Goal: Task Accomplishment & Management: Manage account settings

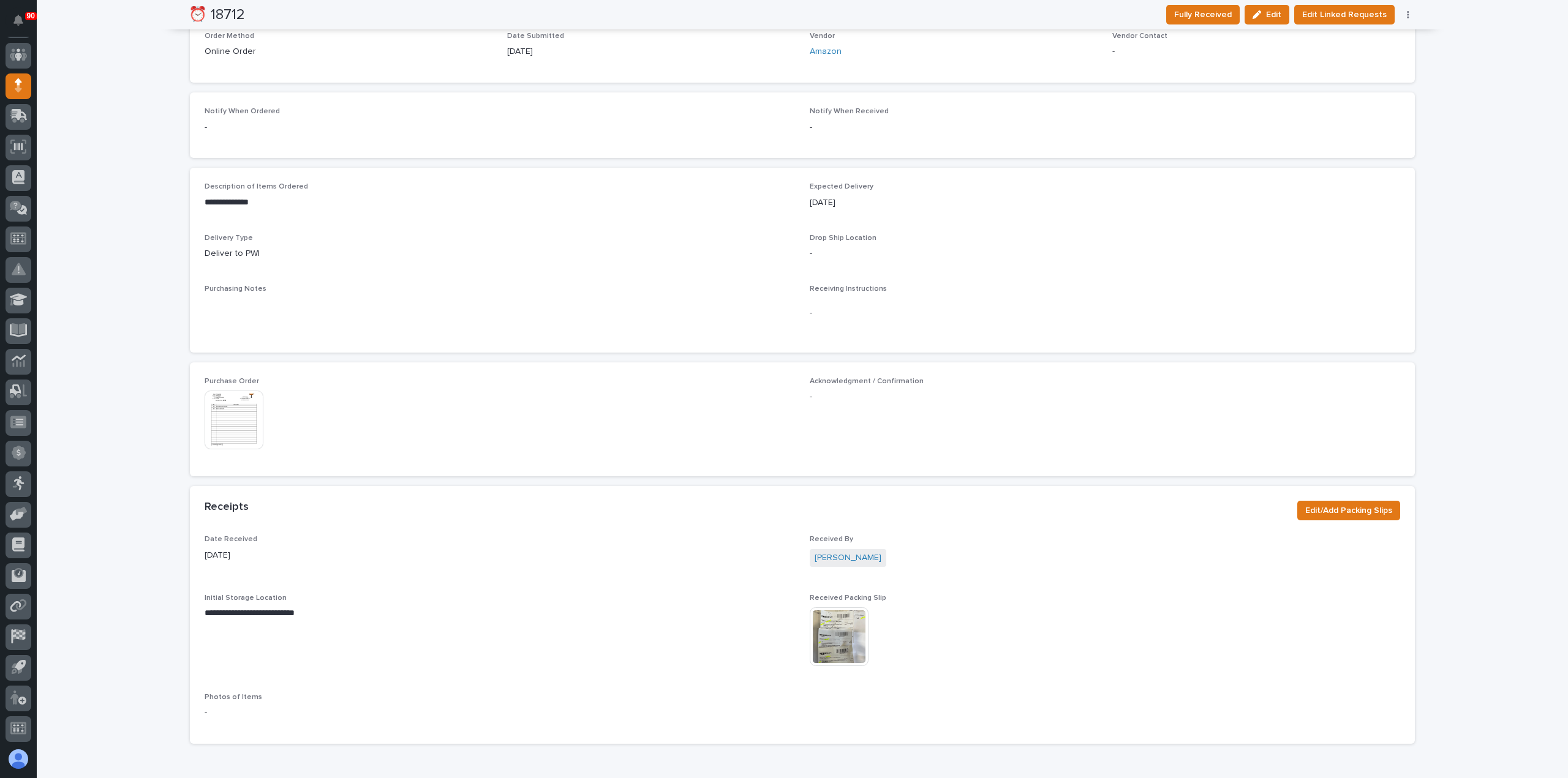
scroll to position [429, 0]
click at [233, 403] on img at bounding box center [234, 417] width 59 height 59
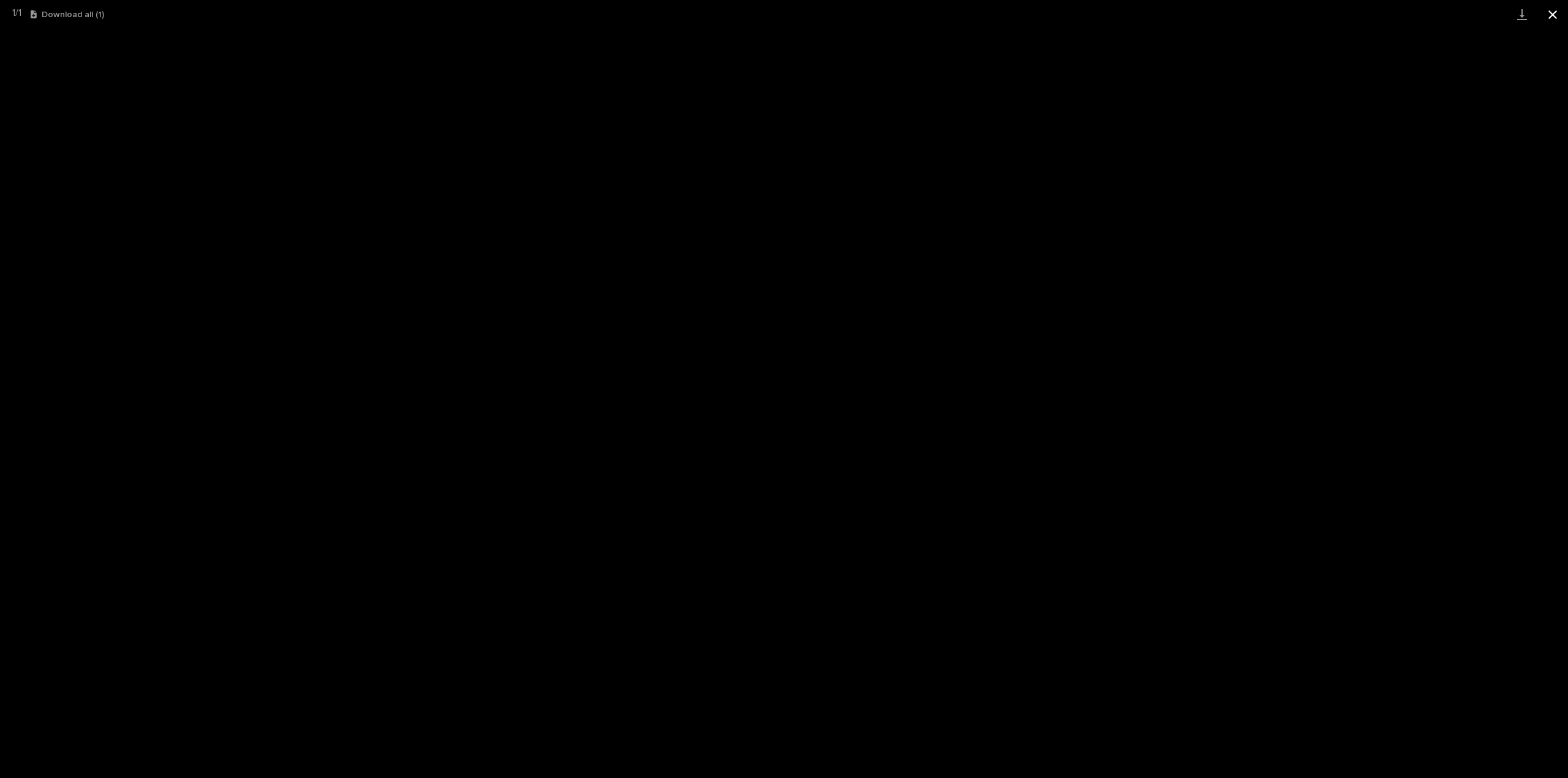
click at [1550, 11] on button "Close gallery" at bounding box center [1553, 14] width 31 height 29
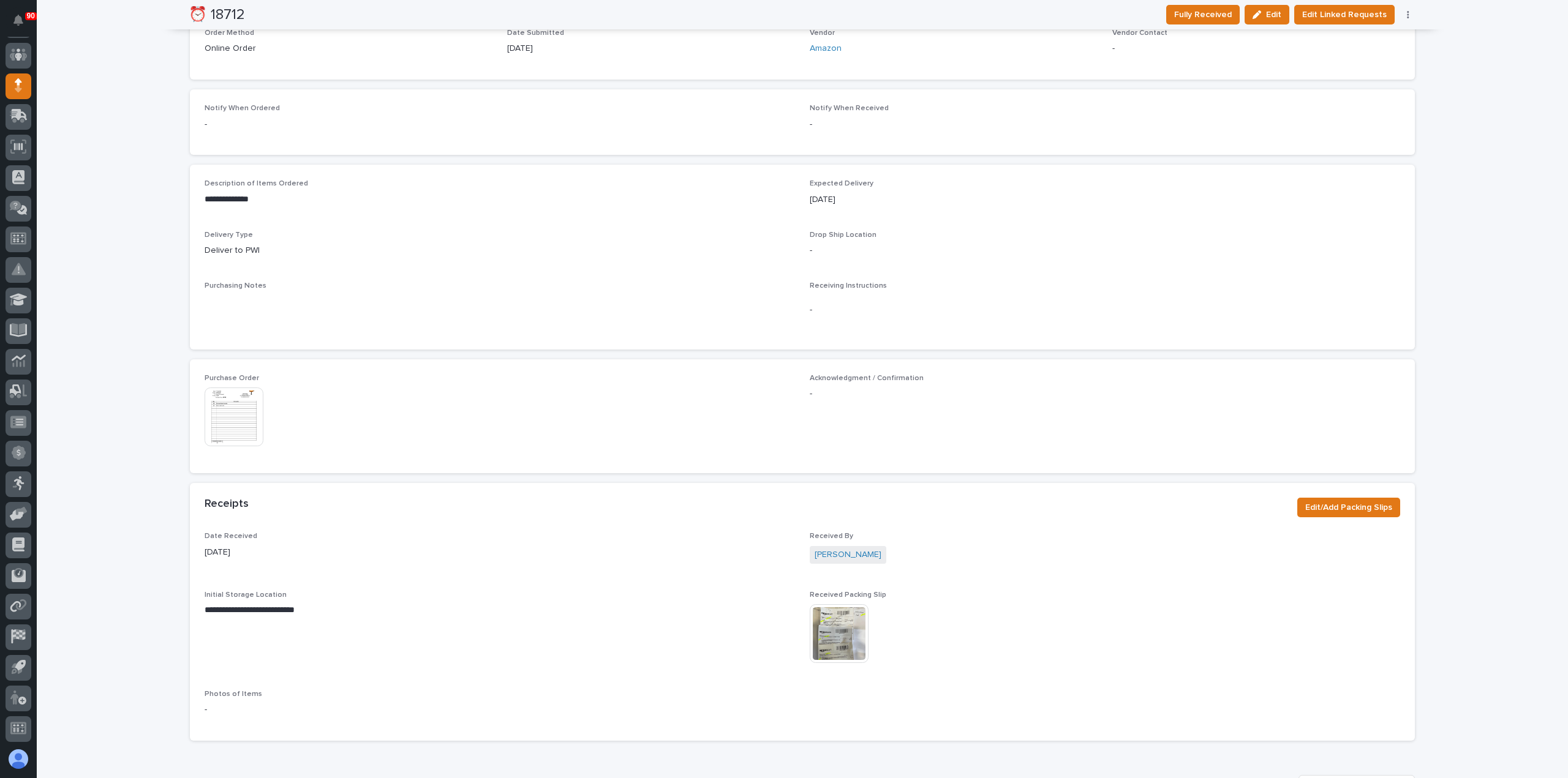
click at [831, 623] on img at bounding box center [839, 633] width 59 height 59
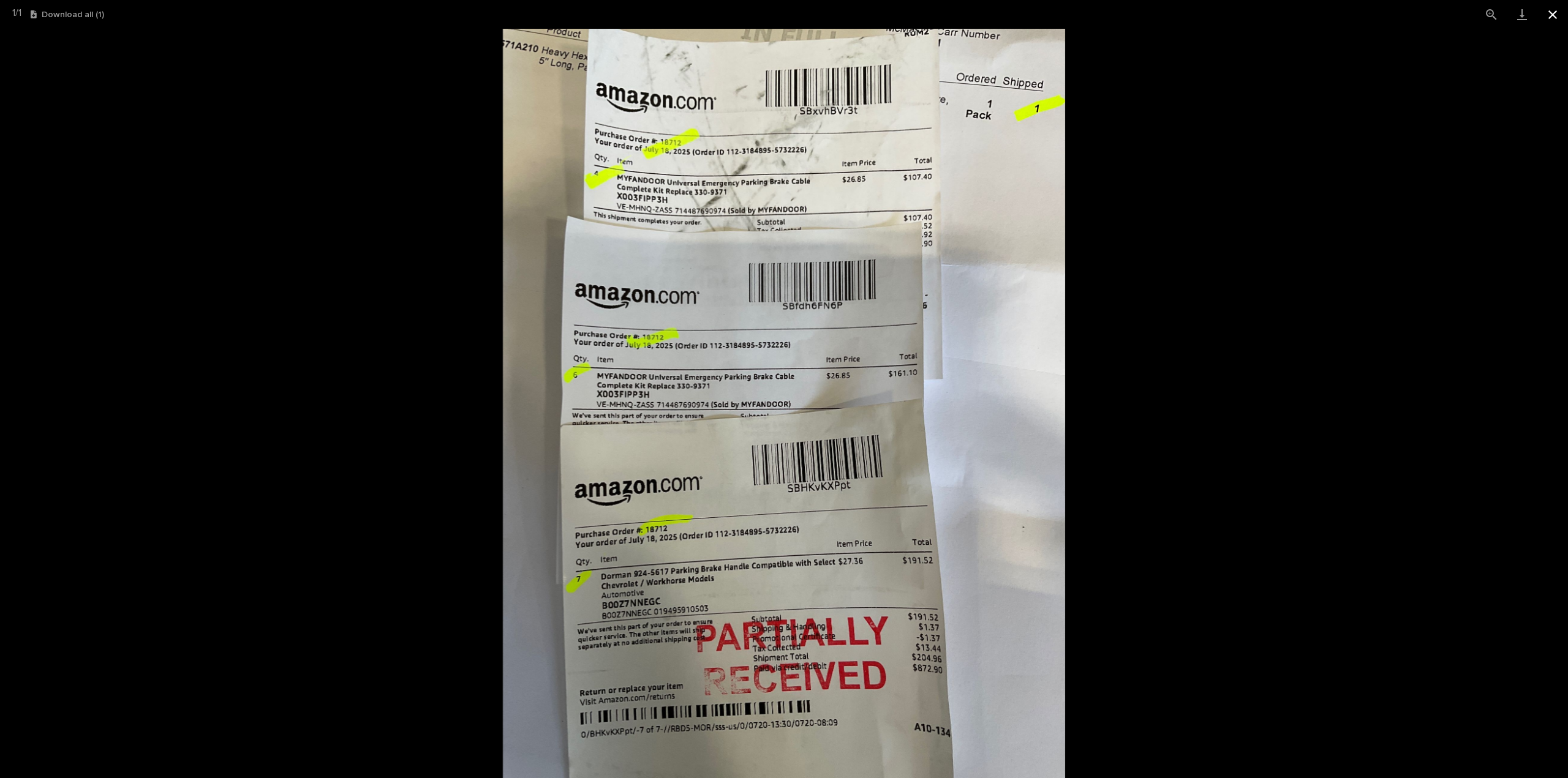
click at [1550, 14] on button "Close gallery" at bounding box center [1553, 14] width 31 height 29
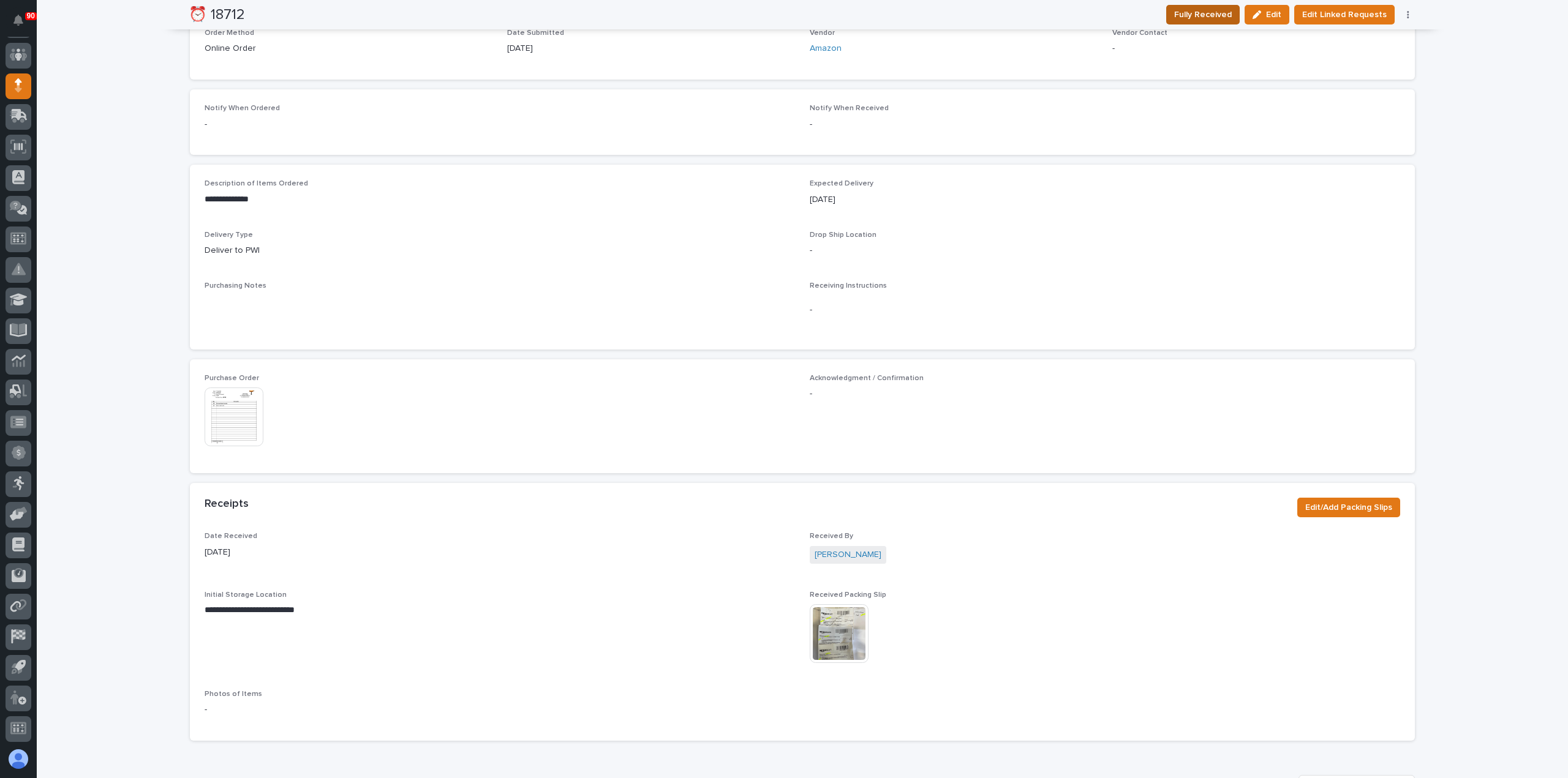
click at [1220, 10] on span "Fully Received" at bounding box center [1203, 15] width 57 height 15
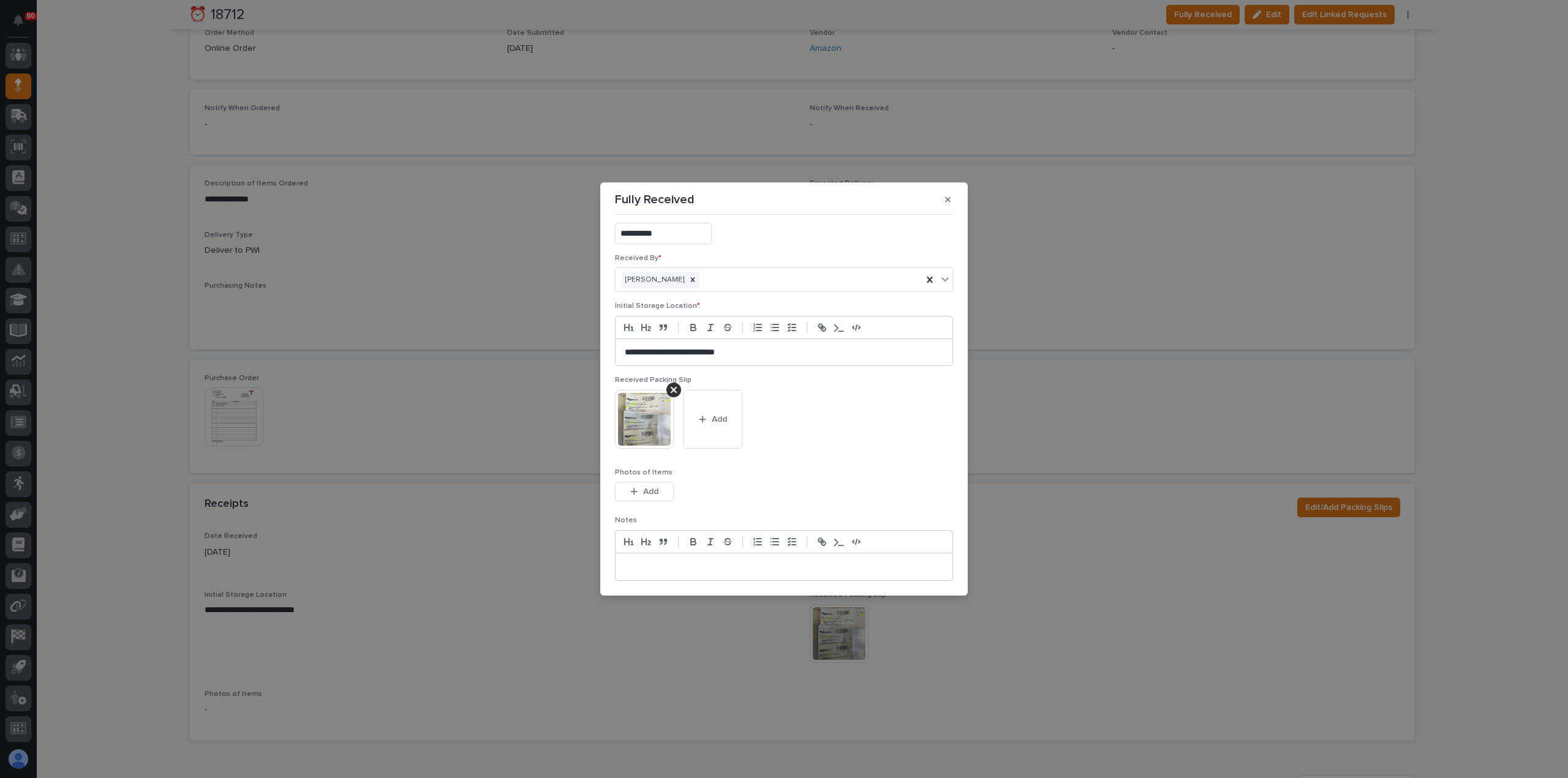
scroll to position [114, 0]
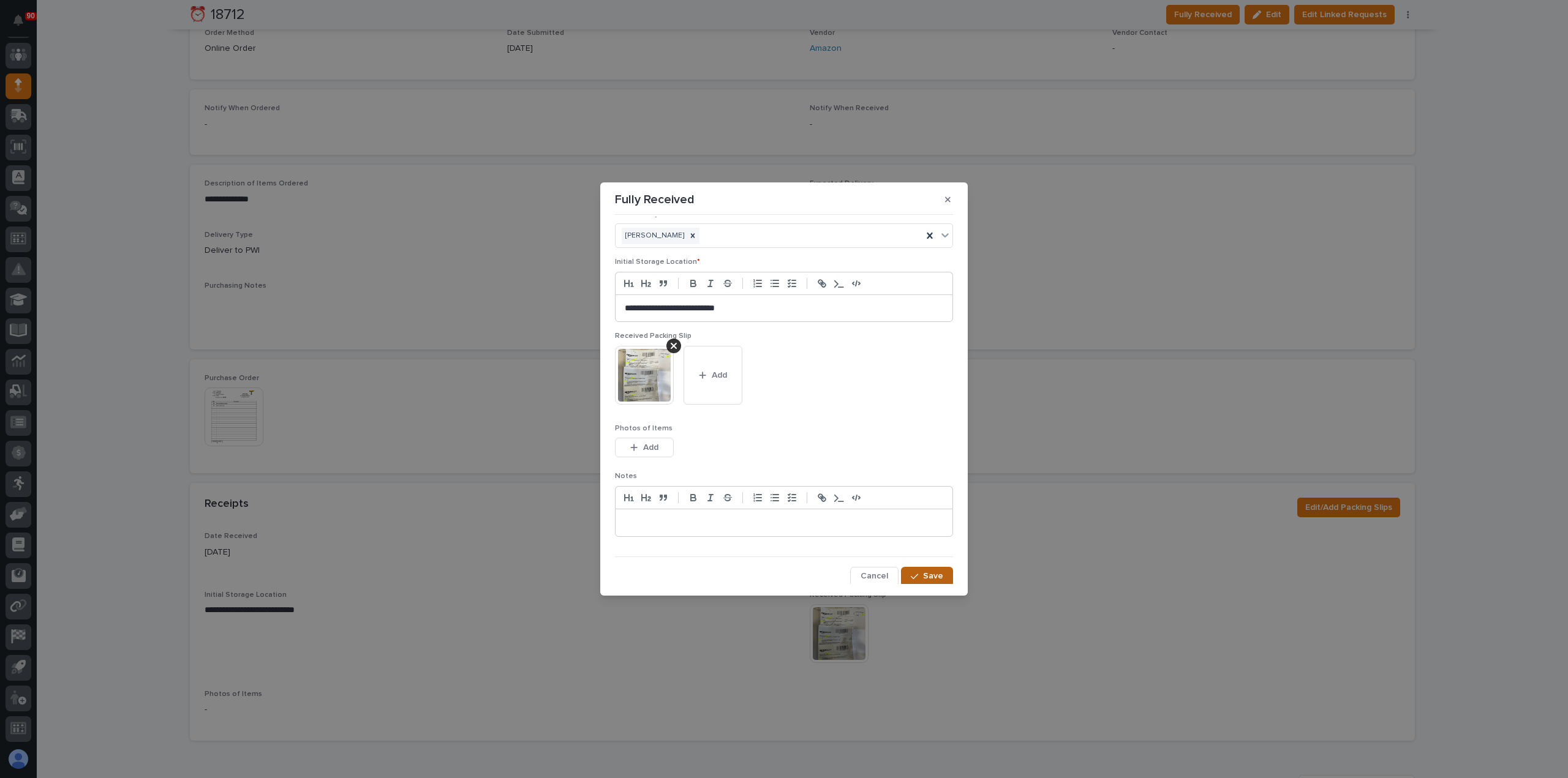
click at [936, 571] on span "Save" at bounding box center [933, 575] width 20 height 11
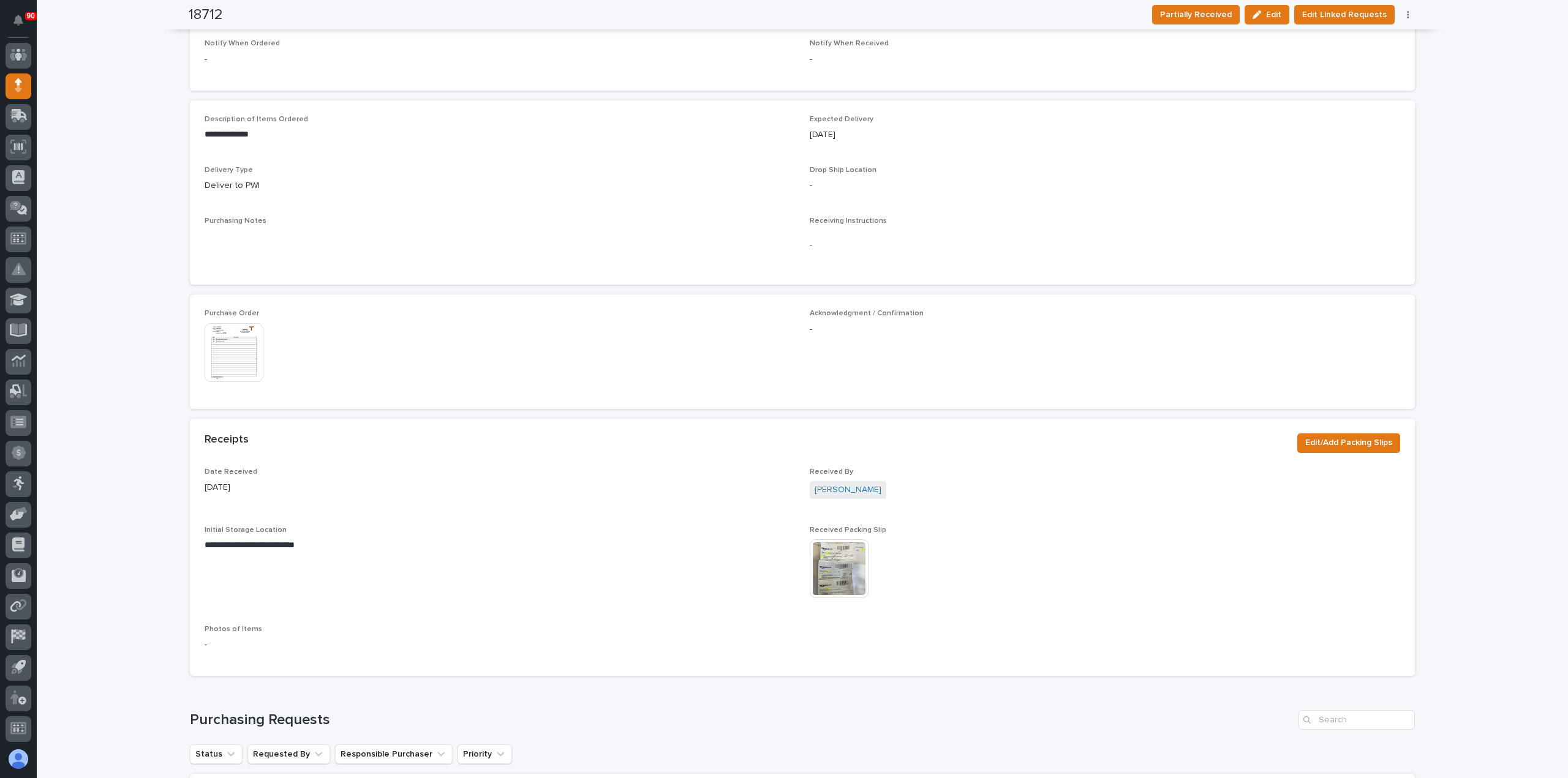
scroll to position [366, 0]
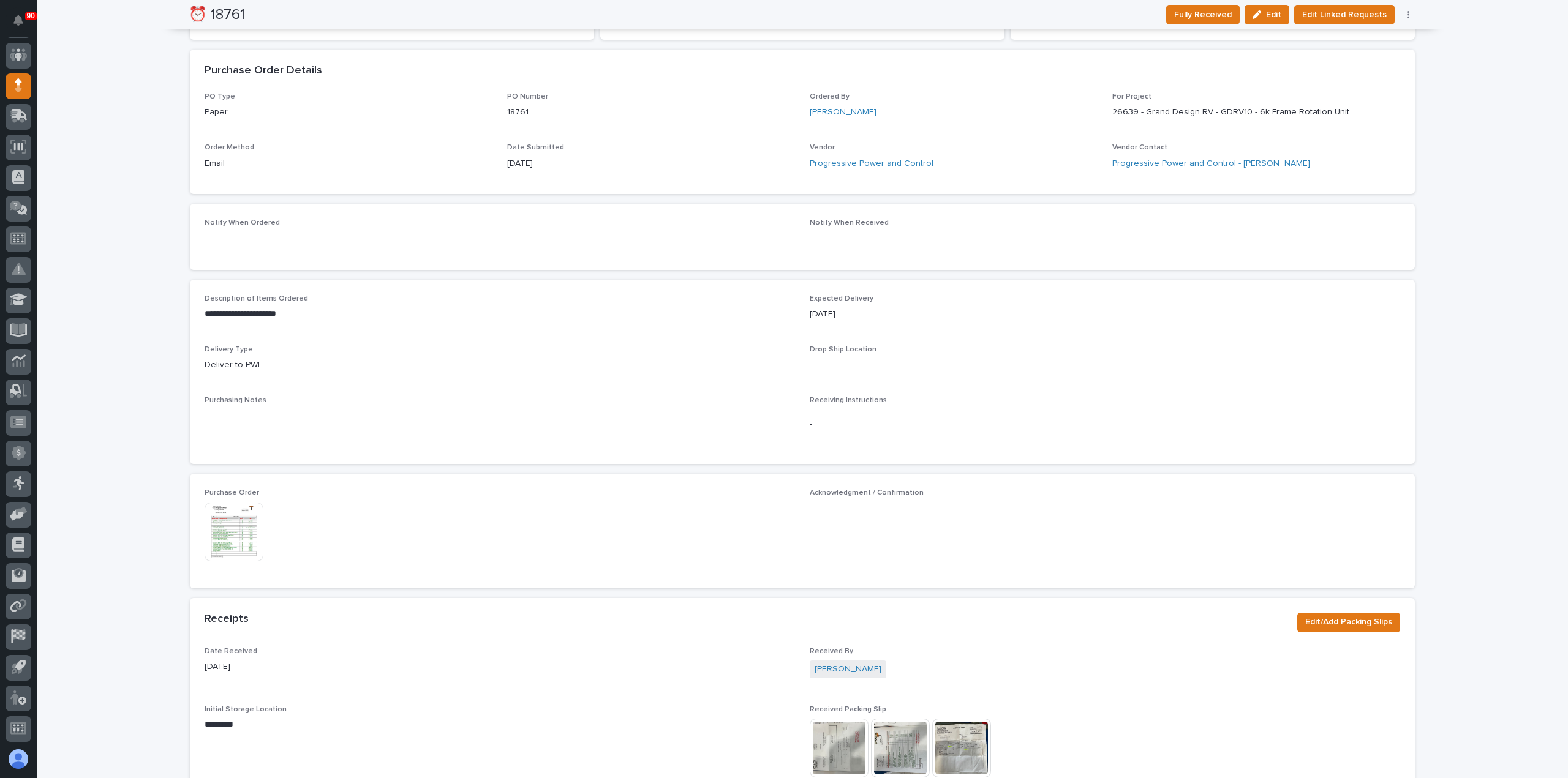
scroll to position [306, 0]
click at [235, 521] on img at bounding box center [234, 527] width 59 height 59
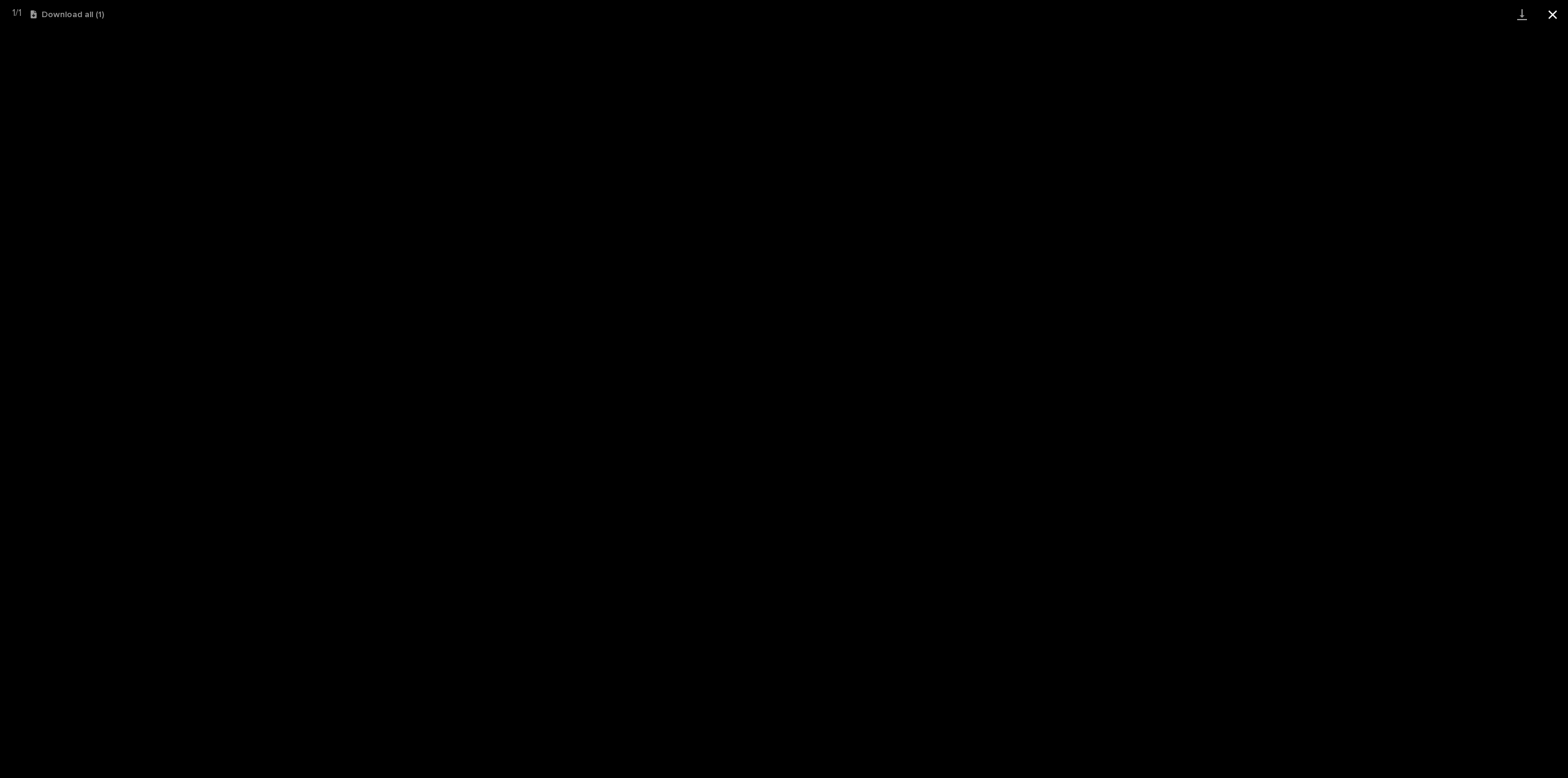
click at [1551, 13] on button "Close gallery" at bounding box center [1553, 14] width 31 height 29
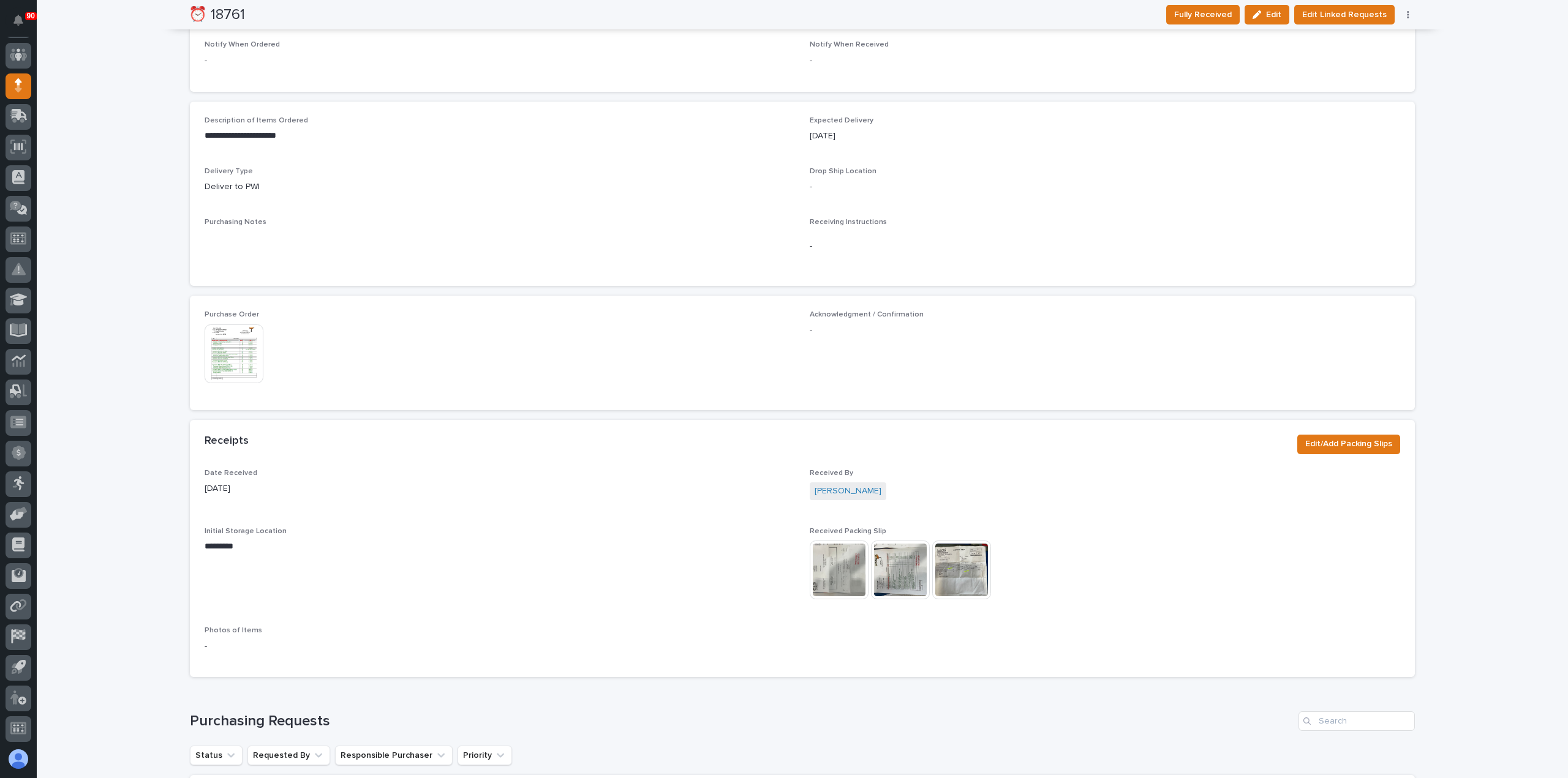
scroll to position [551, 0]
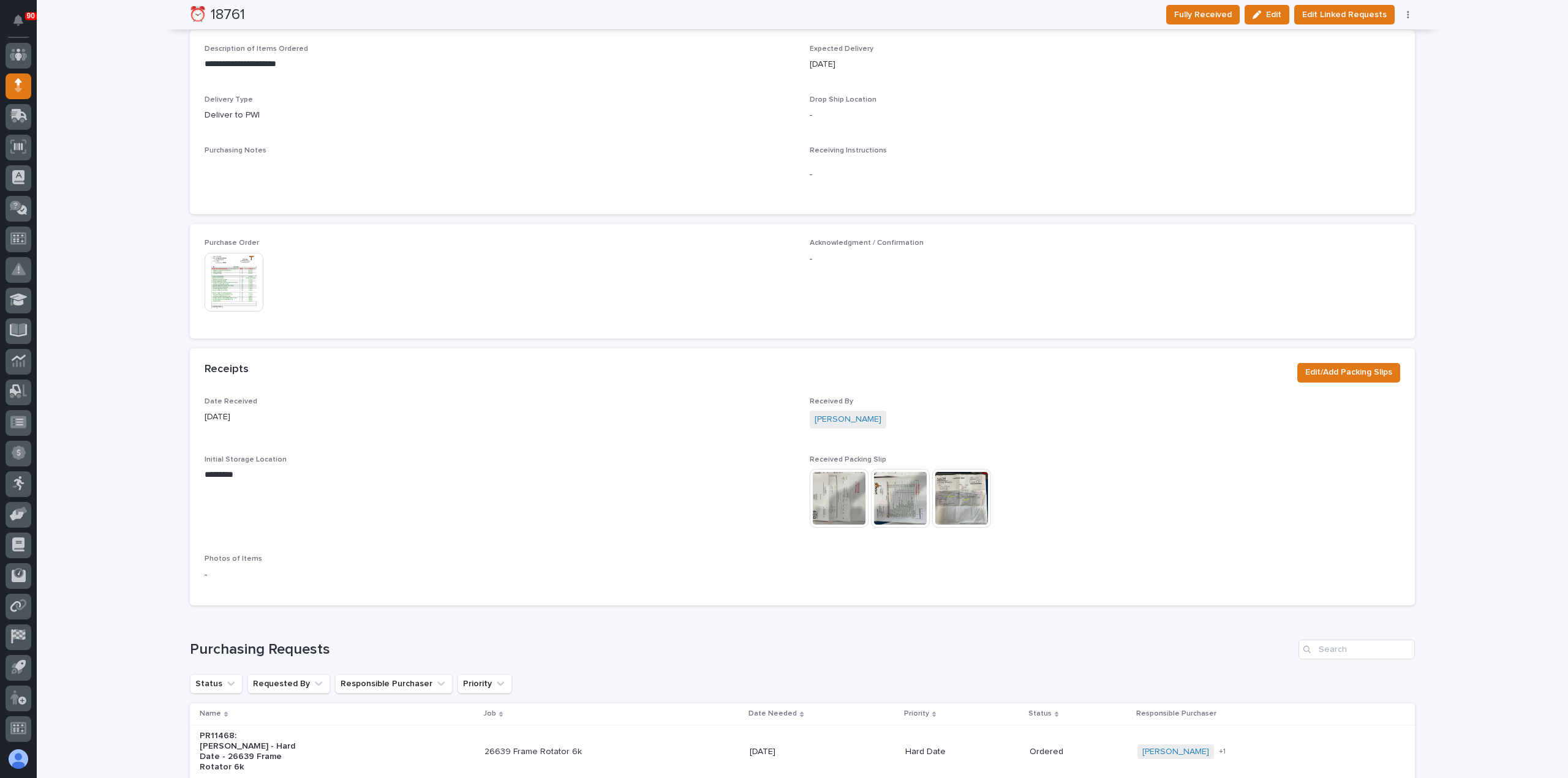
click at [844, 494] on img at bounding box center [839, 498] width 59 height 59
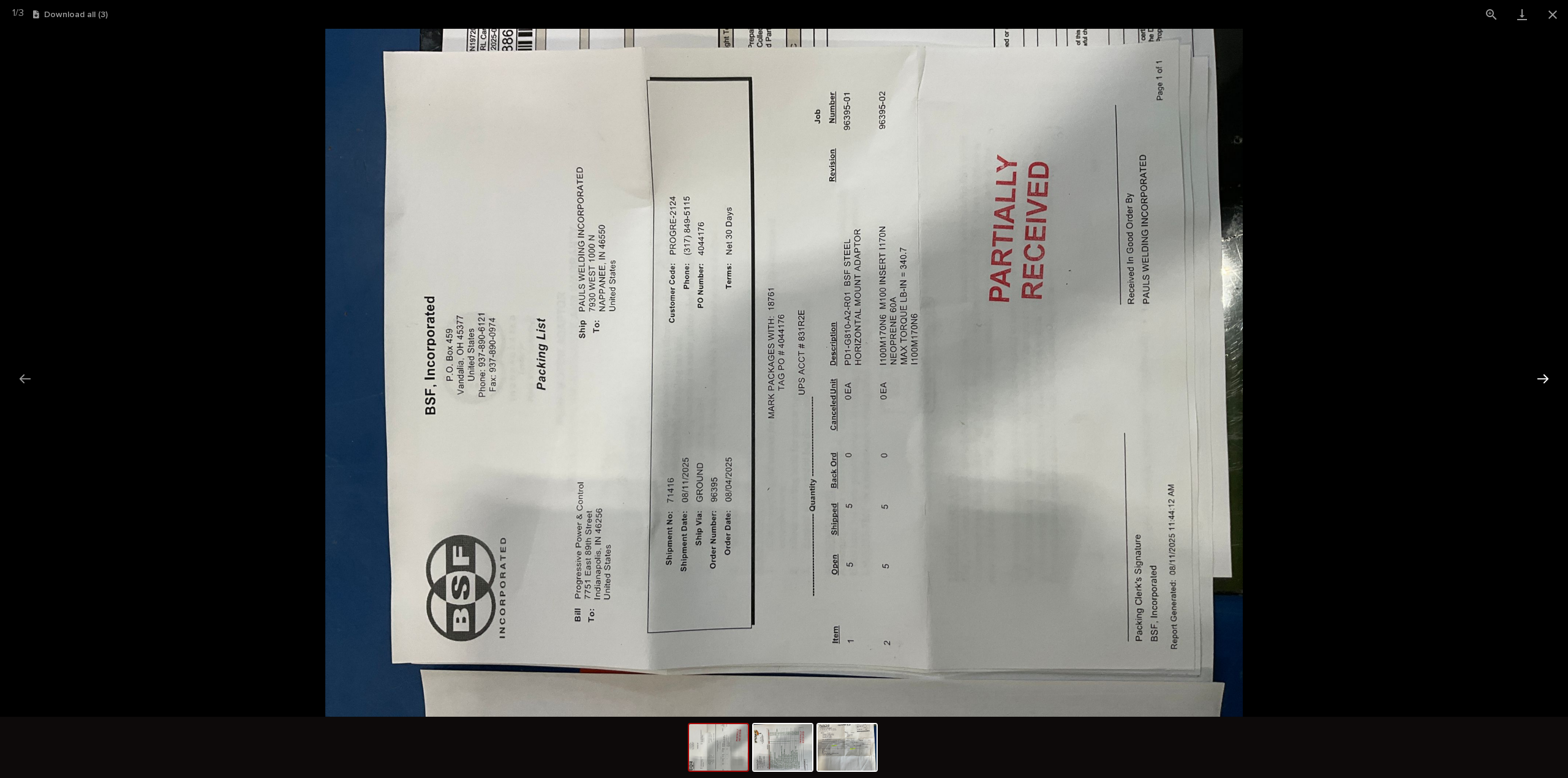
click at [1543, 377] on button "Next slide" at bounding box center [1543, 378] width 25 height 24
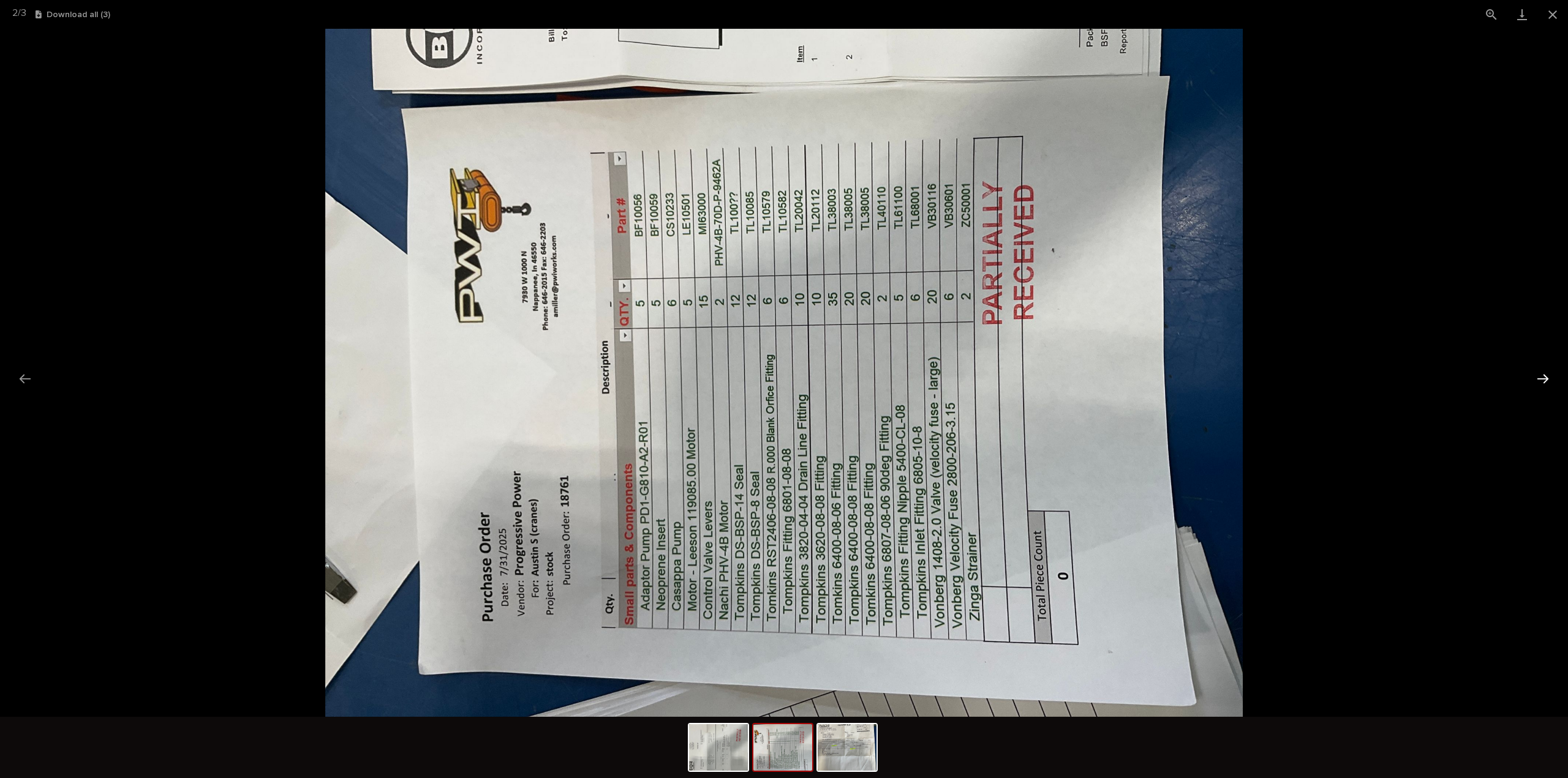
click at [1543, 377] on button "Next slide" at bounding box center [1543, 378] width 25 height 24
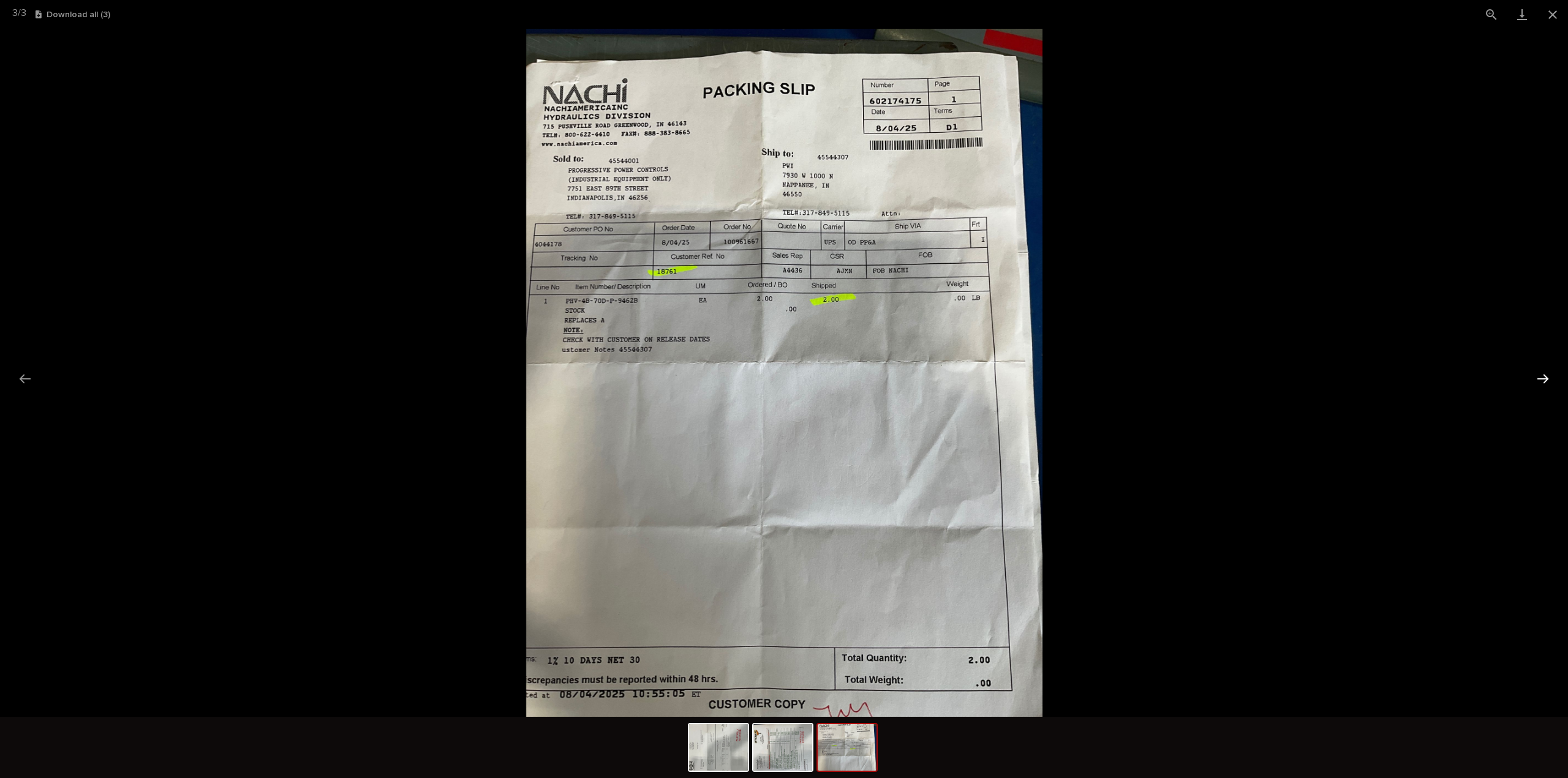
click at [1543, 377] on button "Next slide" at bounding box center [1543, 378] width 25 height 24
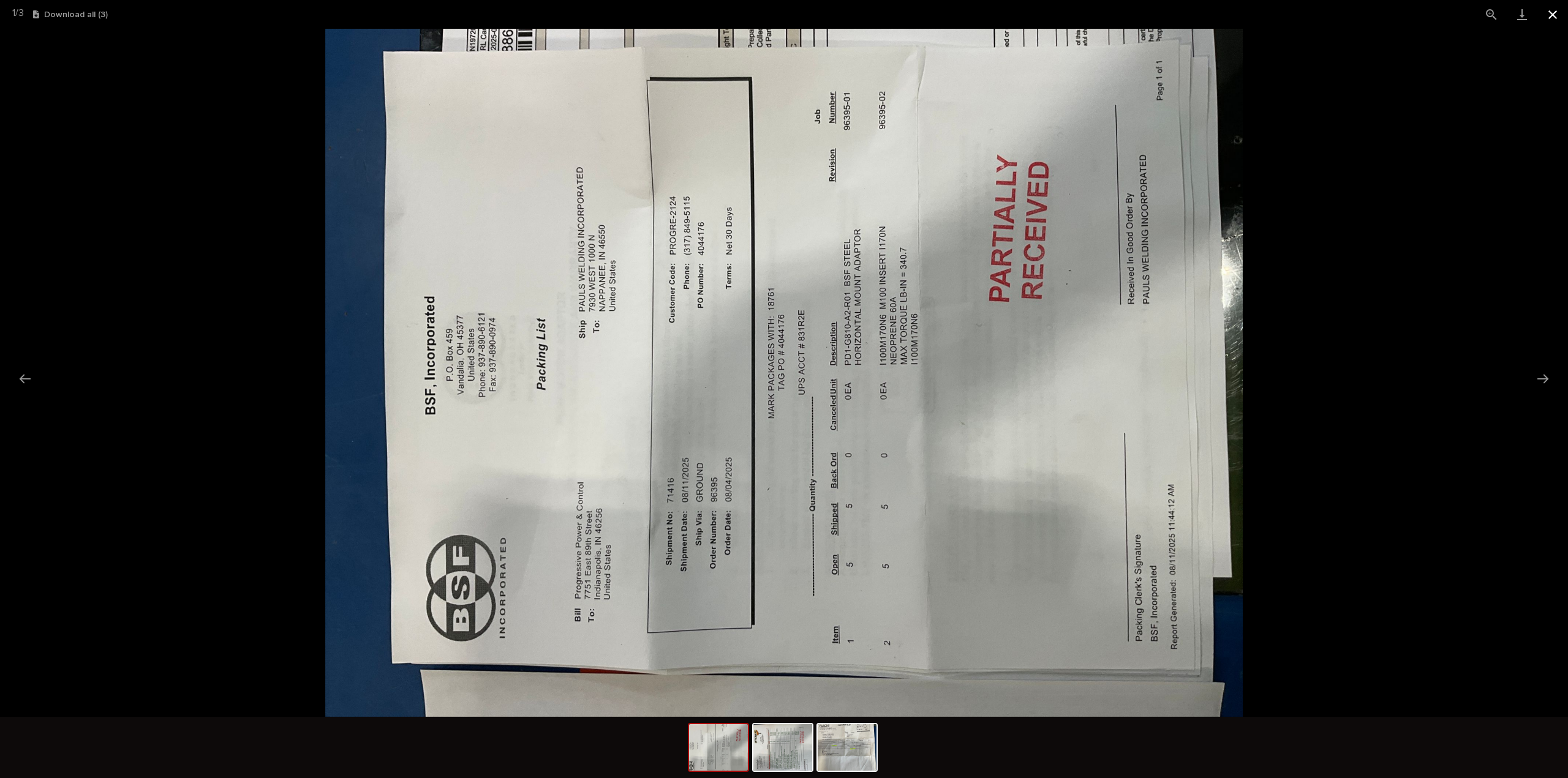
click at [1551, 14] on button "Close gallery" at bounding box center [1553, 14] width 31 height 29
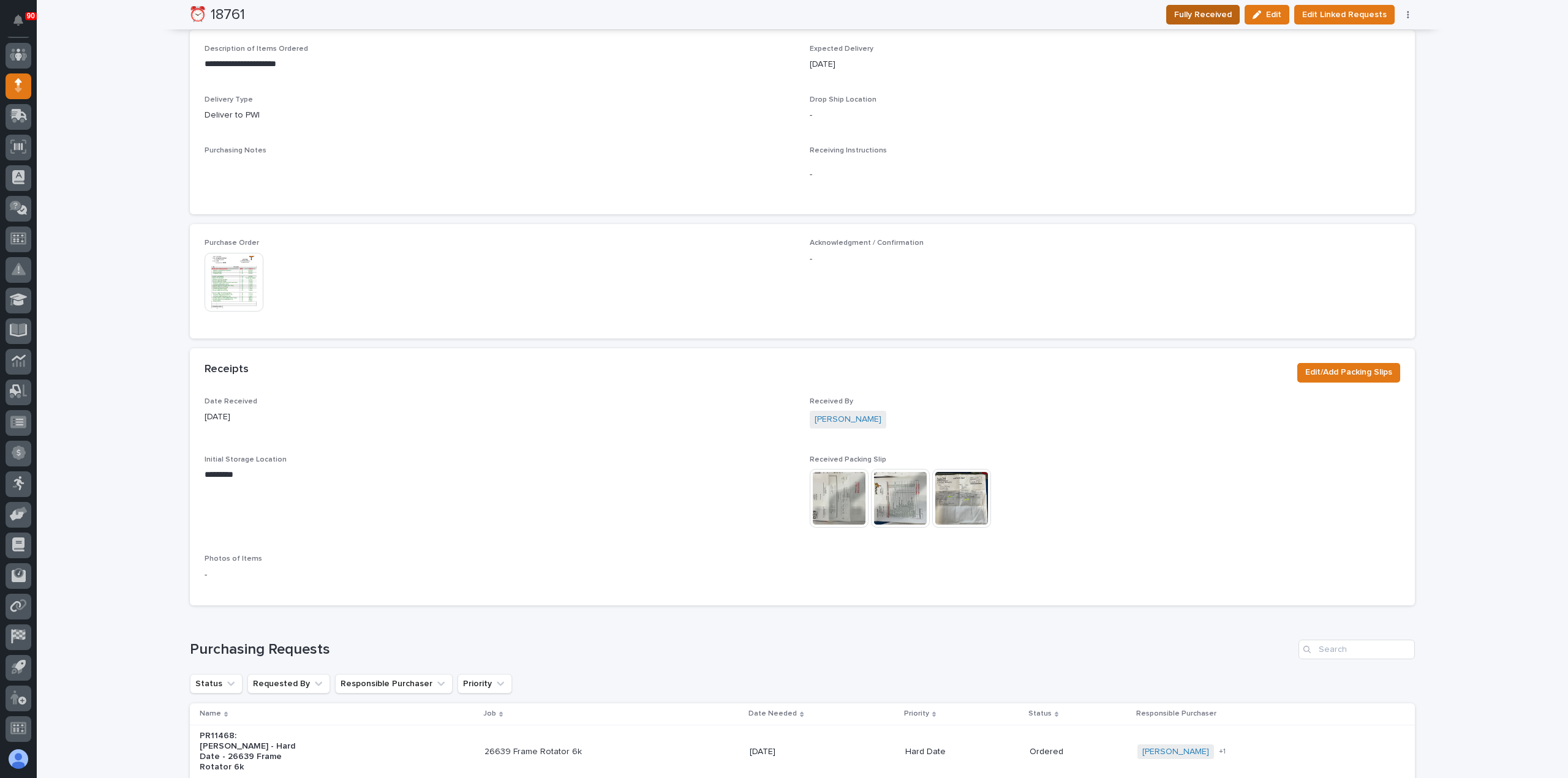
click at [1204, 15] on span "Fully Received" at bounding box center [1203, 15] width 57 height 15
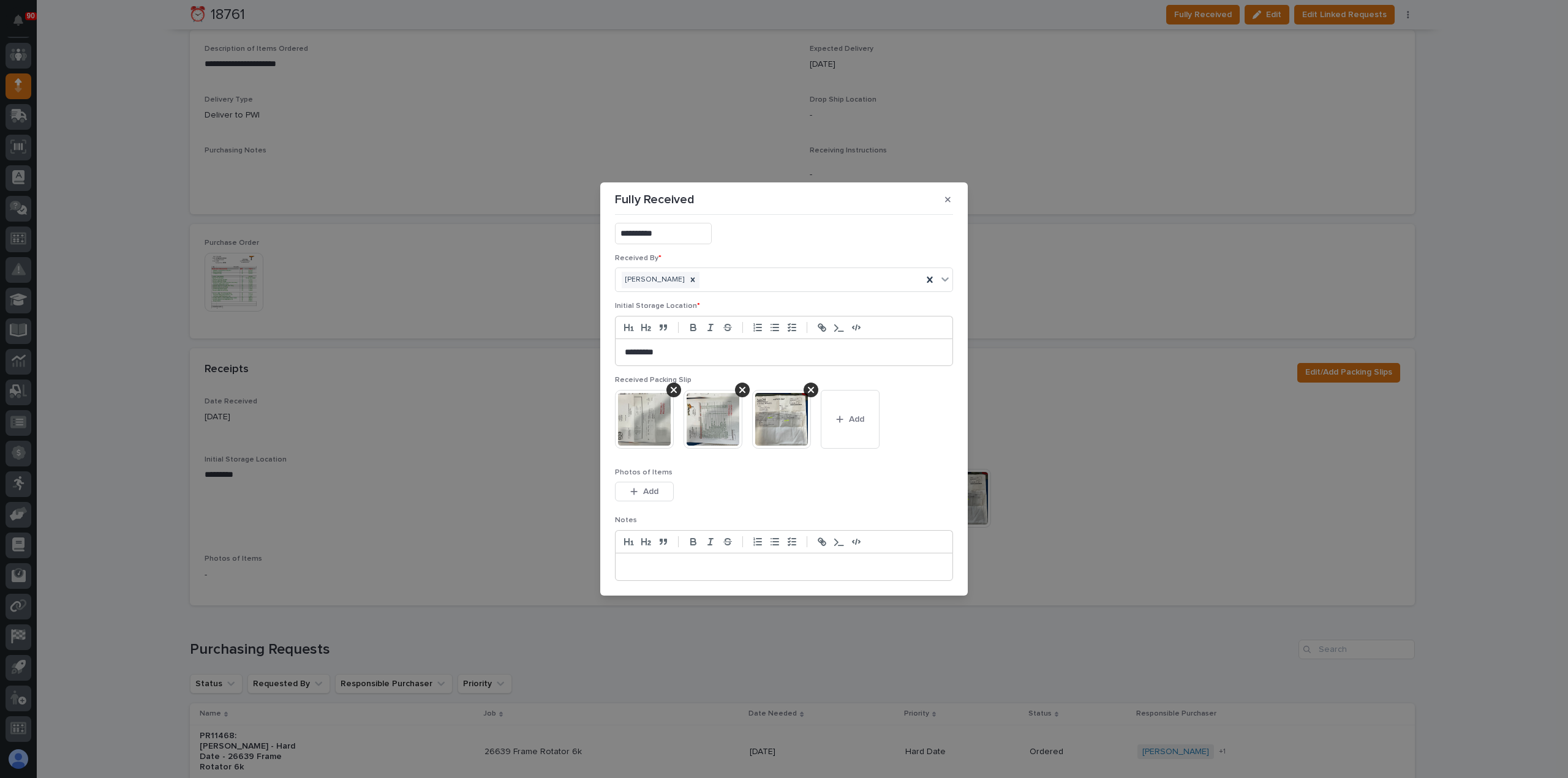
scroll to position [114, 0]
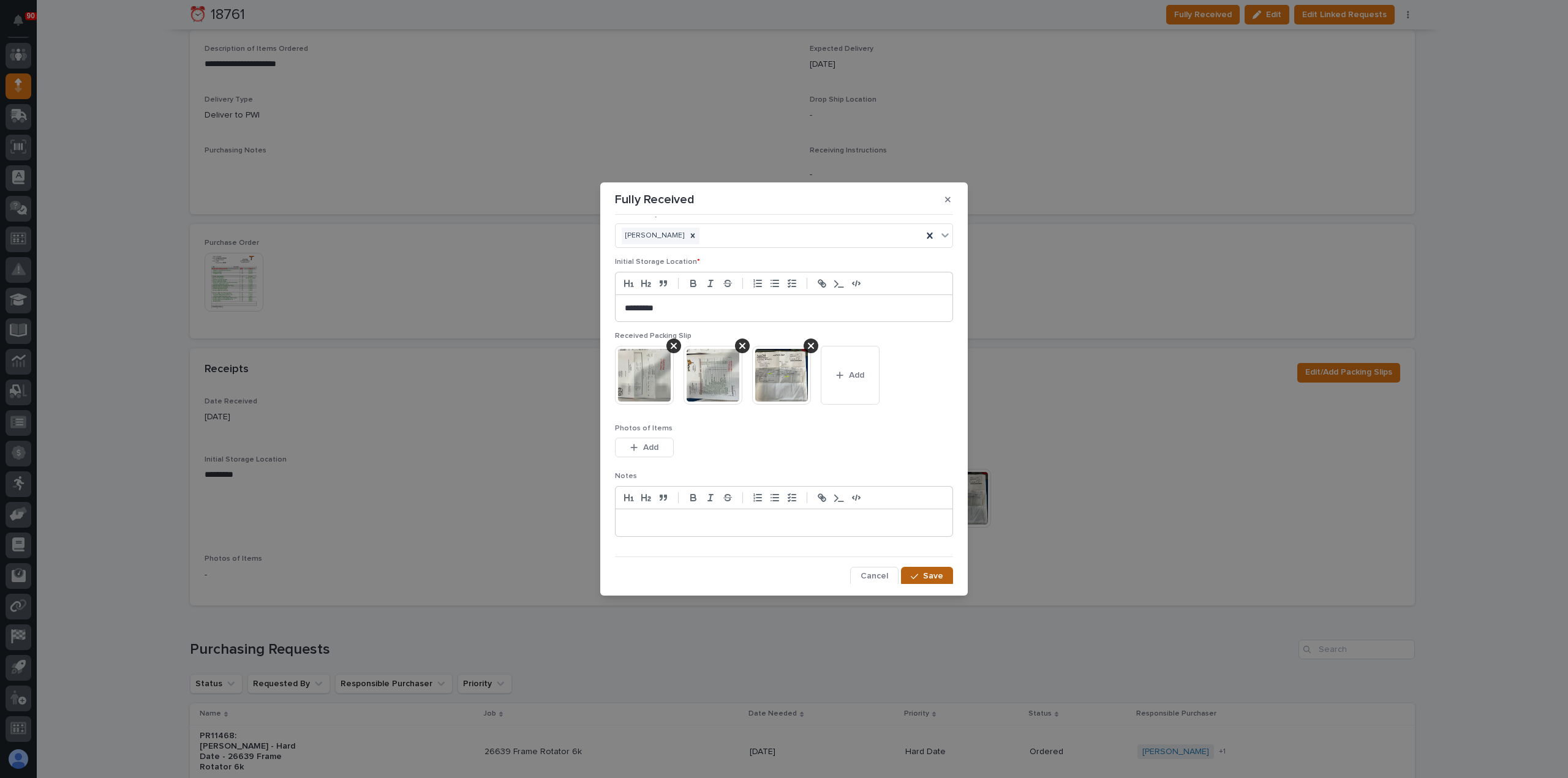
click at [913, 574] on div "button" at bounding box center [917, 576] width 12 height 8
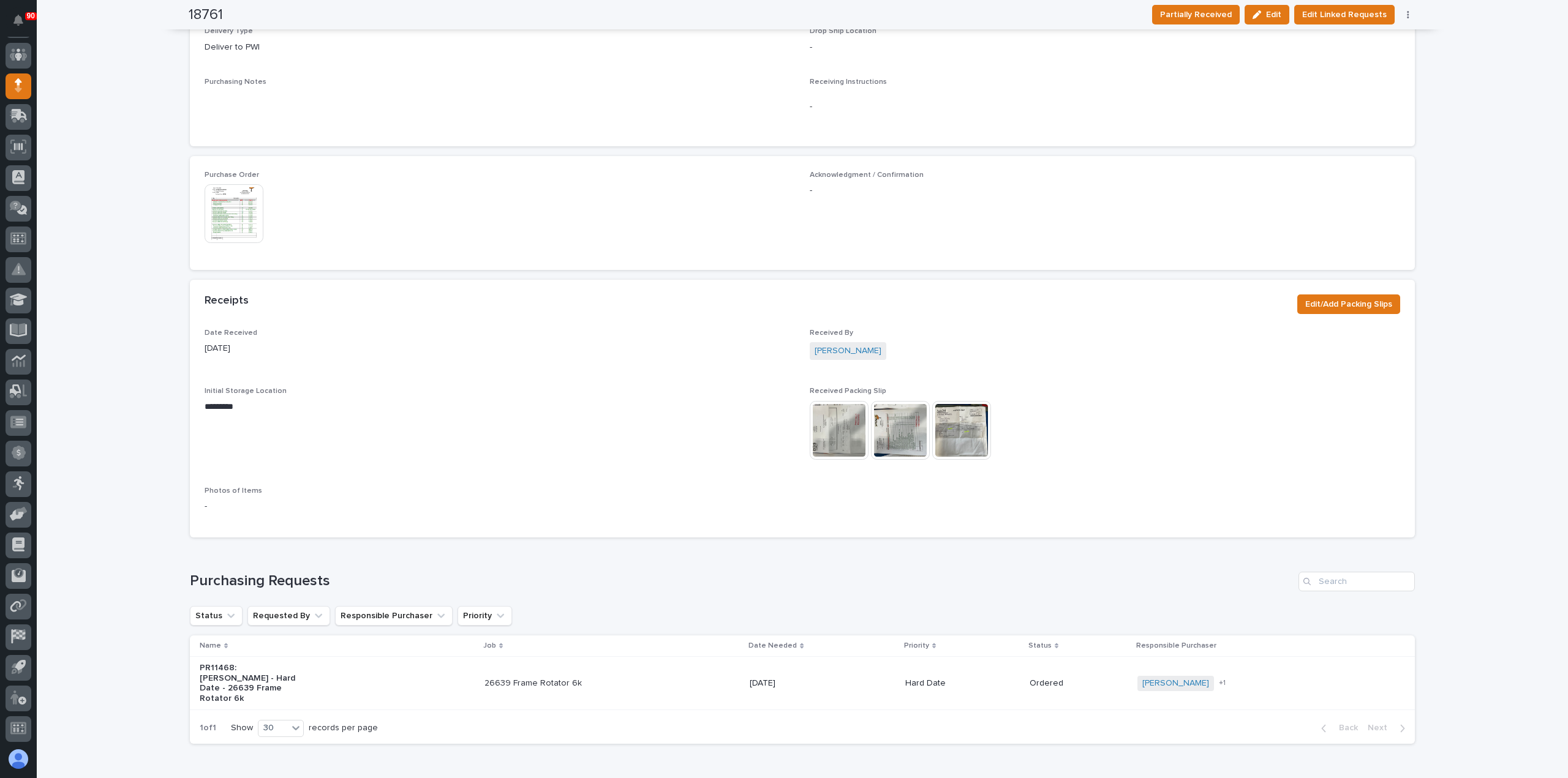
scroll to position [489, 0]
